Goal: Ask a question

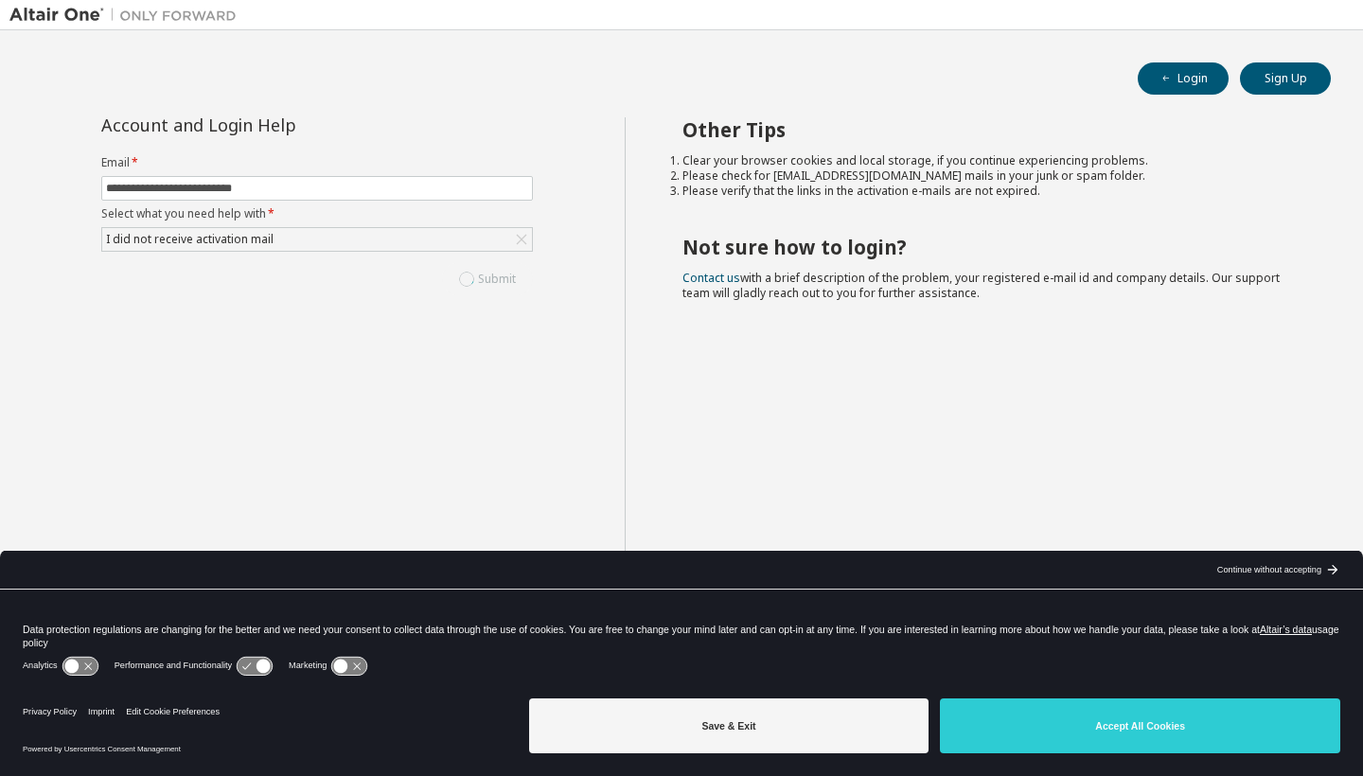
click at [494, 286] on div "Submit" at bounding box center [317, 279] width 432 height 32
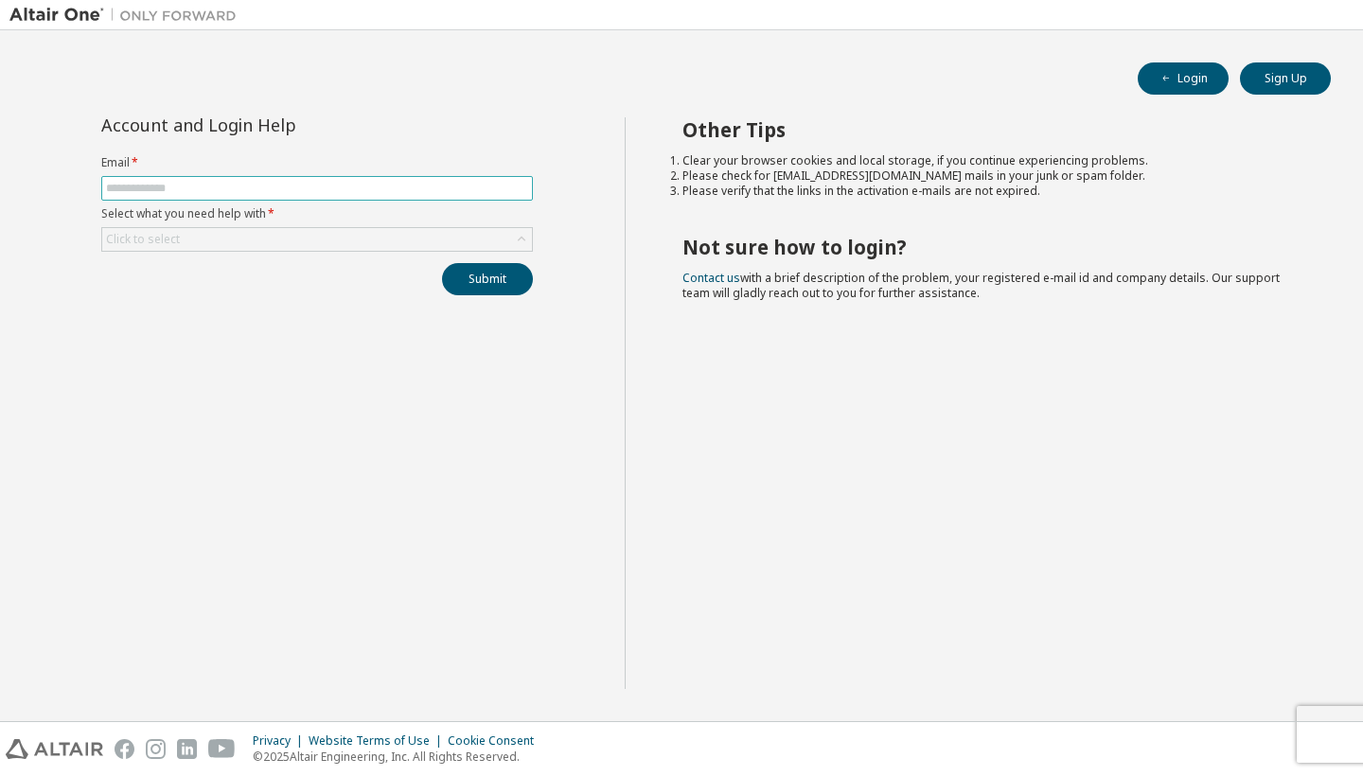
click at [195, 196] on input "text" at bounding box center [317, 188] width 422 height 15
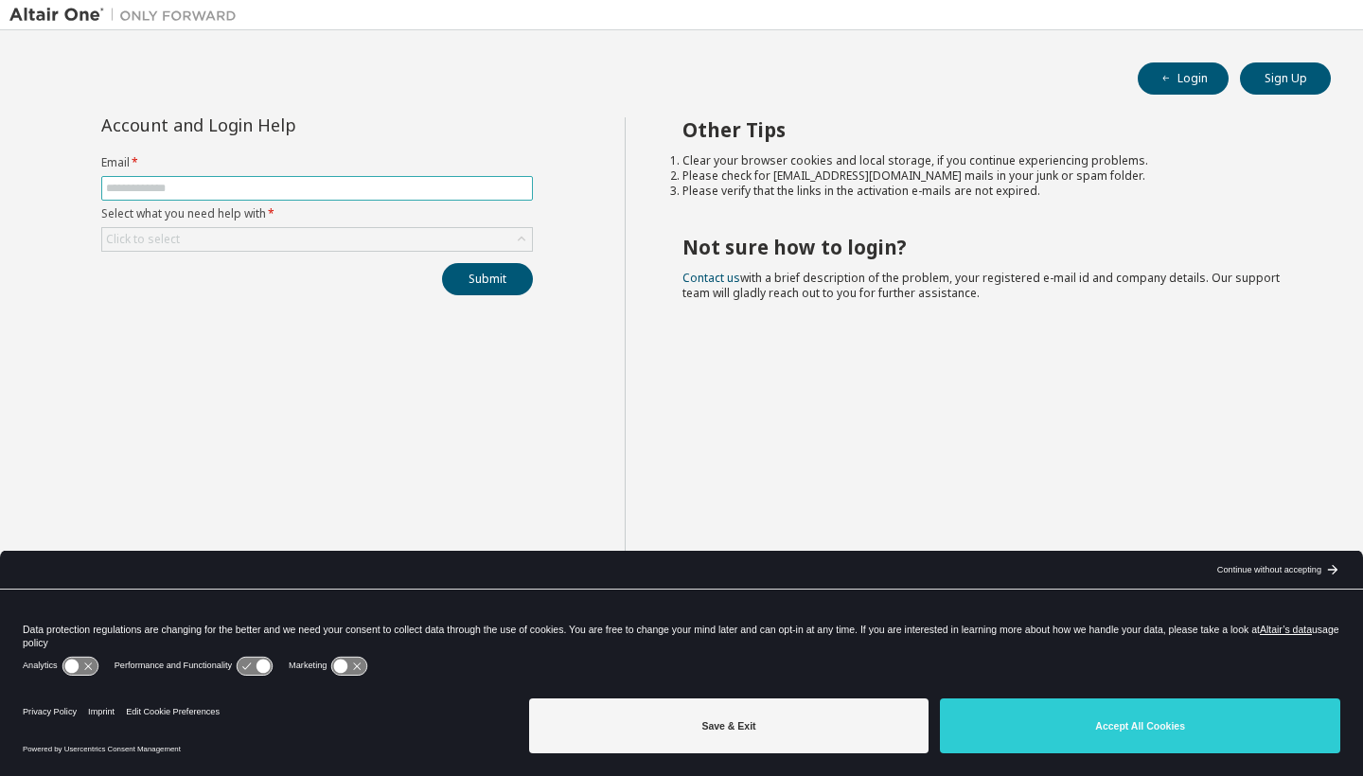
click at [195, 196] on input "text" at bounding box center [317, 188] width 422 height 15
type input "**********"
click at [124, 241] on div "Click to select" at bounding box center [143, 239] width 74 height 15
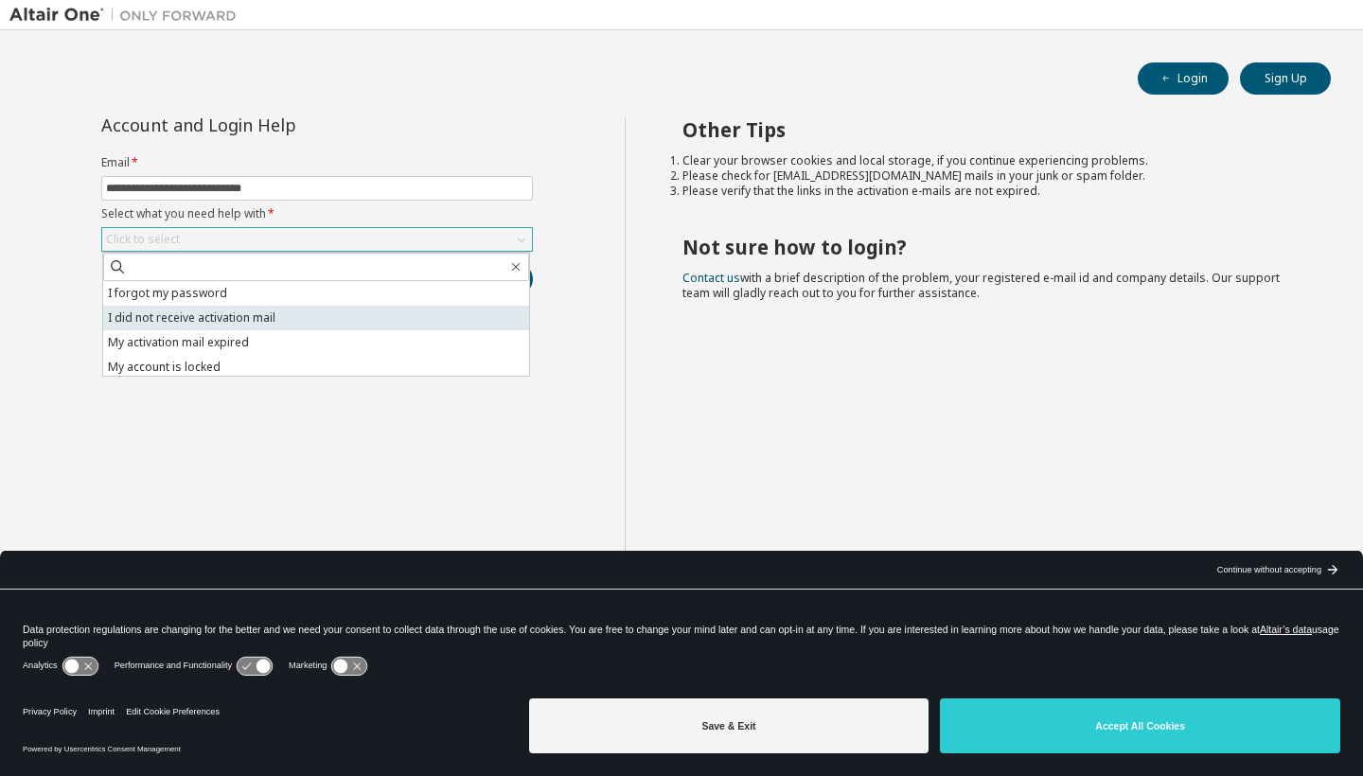
click at [199, 308] on li "I did not receive activation mail" at bounding box center [316, 318] width 426 height 25
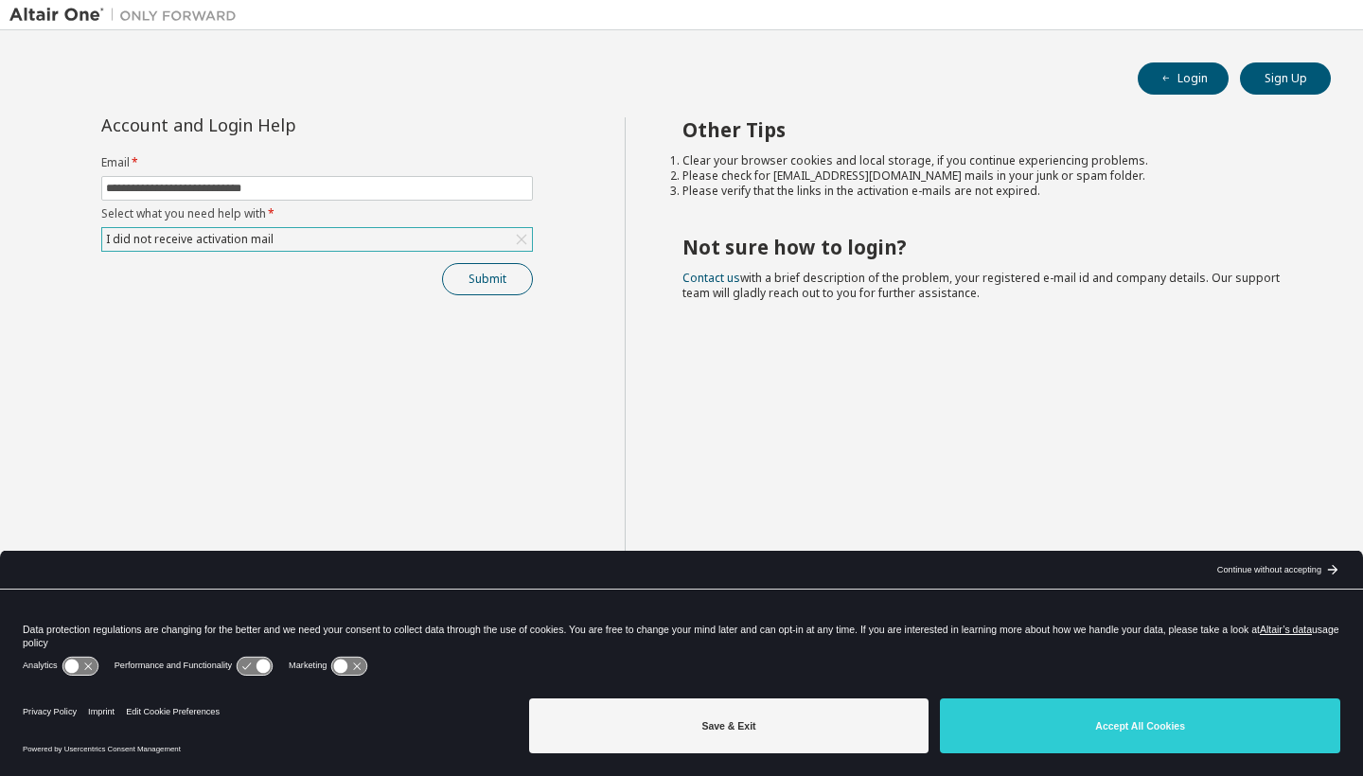
click at [489, 288] on button "Submit" at bounding box center [487, 279] width 91 height 32
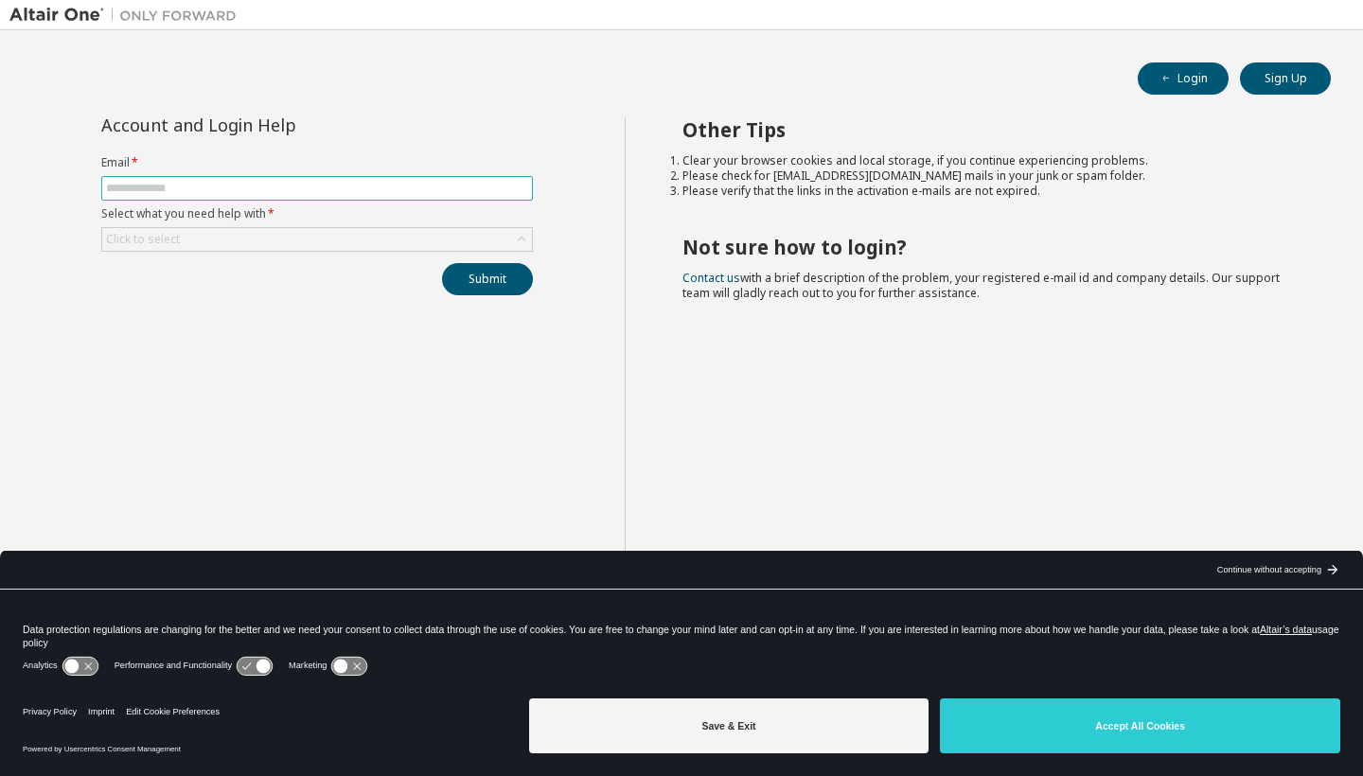
click at [222, 190] on input "text" at bounding box center [317, 188] width 422 height 15
type input "**********"
click at [286, 236] on div "Click to select" at bounding box center [317, 239] width 430 height 23
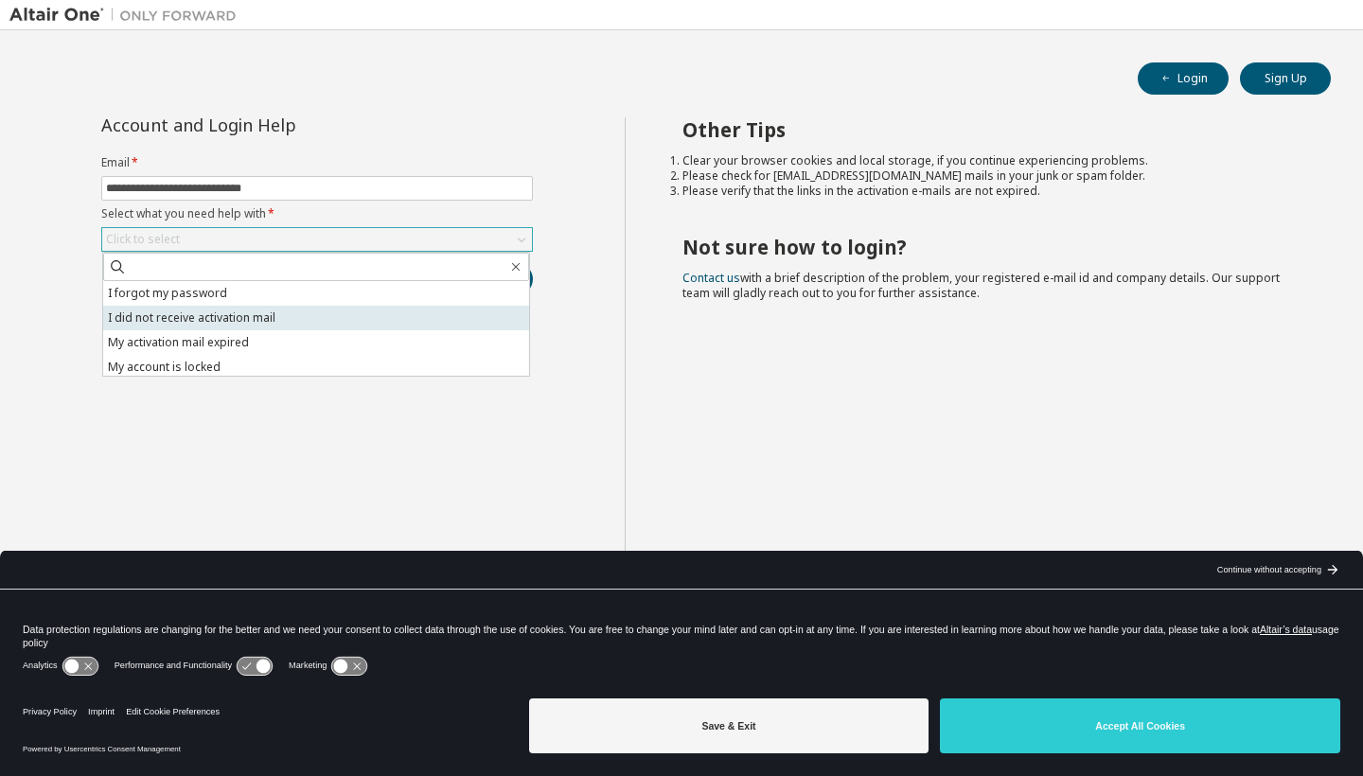
click at [226, 320] on li "I did not receive activation mail" at bounding box center [316, 318] width 426 height 25
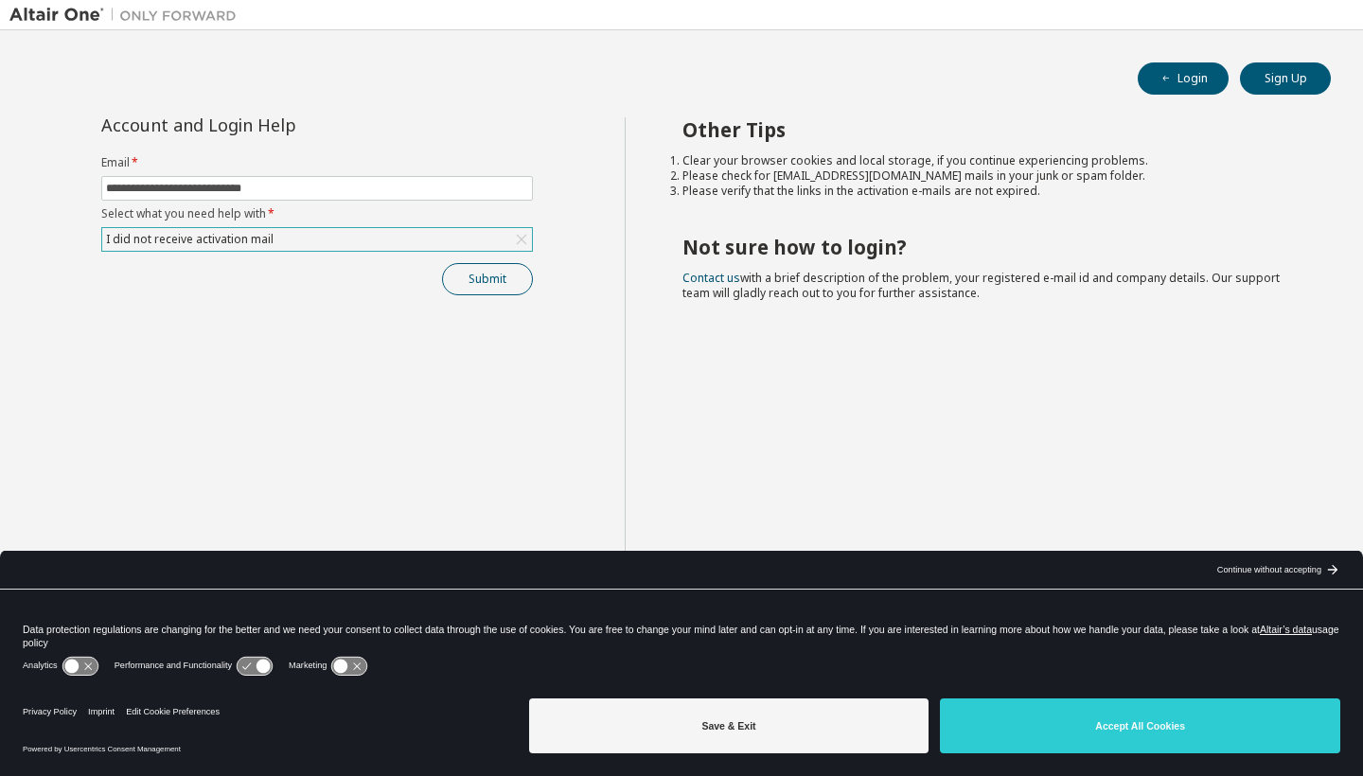
click at [468, 284] on button "Submit" at bounding box center [487, 279] width 91 height 32
click at [493, 275] on button "Submit" at bounding box center [487, 279] width 91 height 32
